Goal: Transaction & Acquisition: Subscribe to service/newsletter

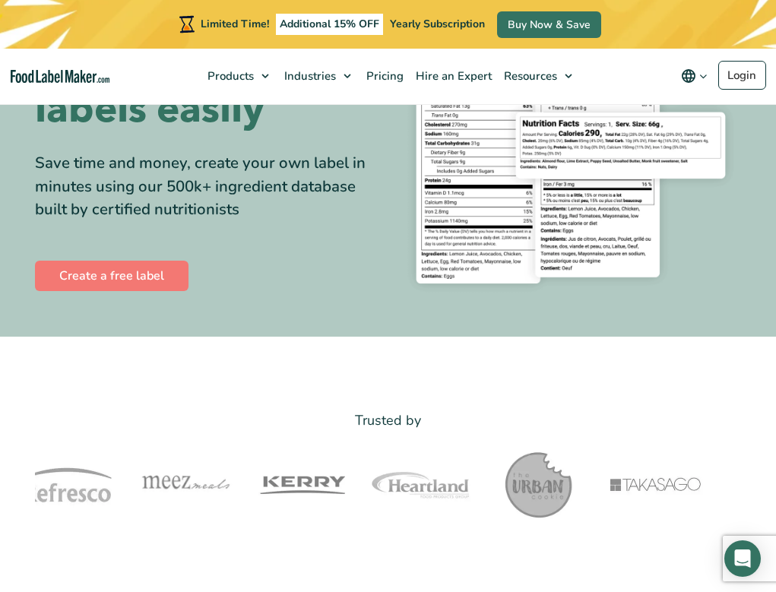
scroll to position [152, 0]
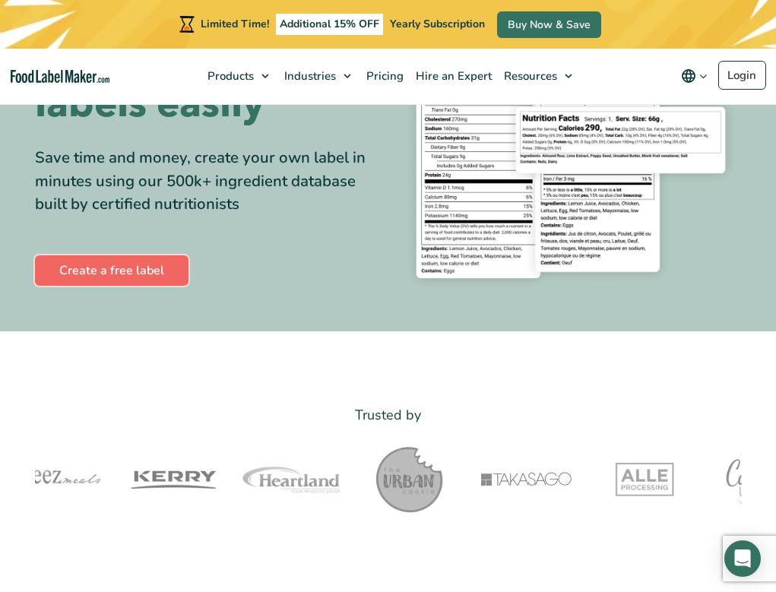
click at [144, 269] on link "Create a free label" at bounding box center [111, 270] width 153 height 30
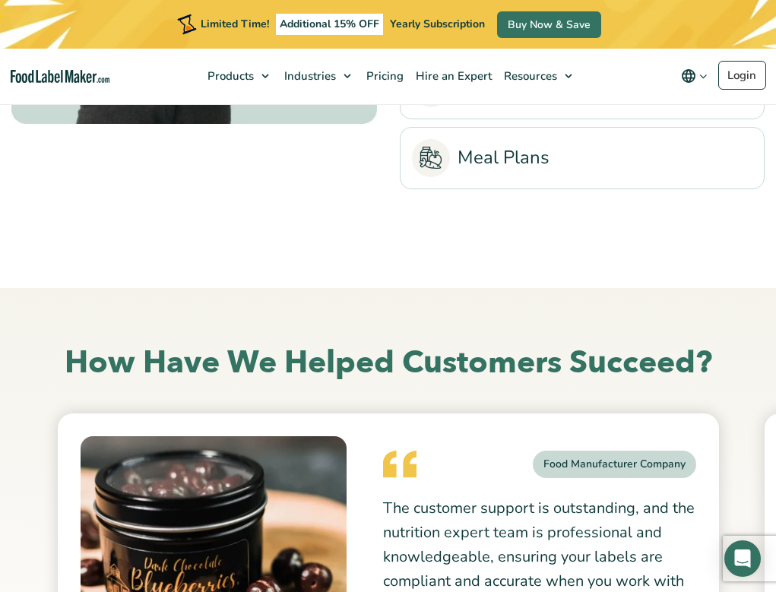
scroll to position [3347, 0]
